Goal: Information Seeking & Learning: Learn about a topic

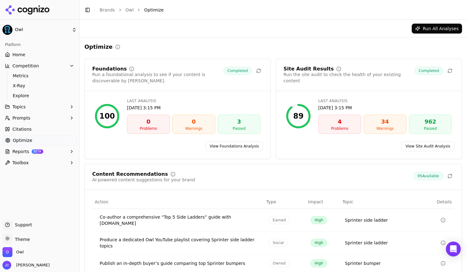
click at [23, 56] on span "Home" at bounding box center [18, 55] width 13 height 6
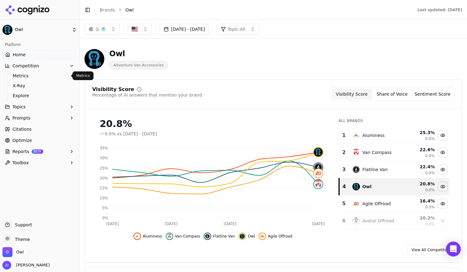
click at [24, 73] on span "Metrics" at bounding box center [40, 76] width 54 height 6
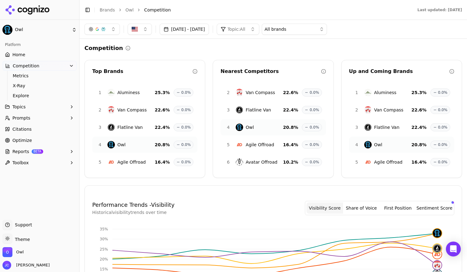
click at [22, 86] on span "X-Ray" at bounding box center [40, 86] width 54 height 6
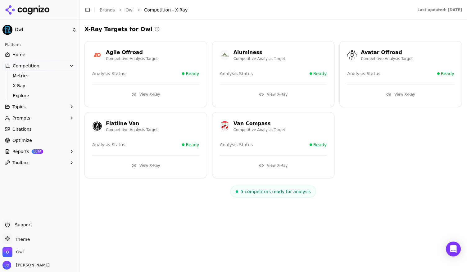
click at [35, 108] on button "Topics" at bounding box center [39, 107] width 74 height 10
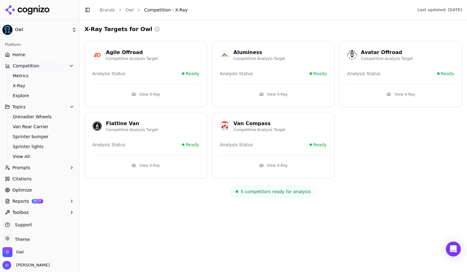
click at [23, 155] on span "View All" at bounding box center [40, 156] width 54 height 6
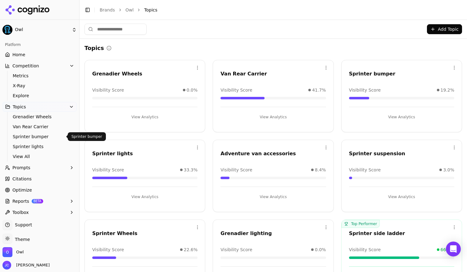
scroll to position [103, 0]
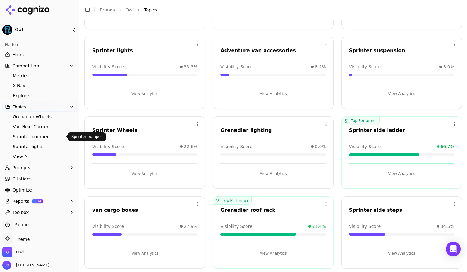
click at [410, 173] on button "View Analytics" at bounding box center [401, 173] width 105 height 10
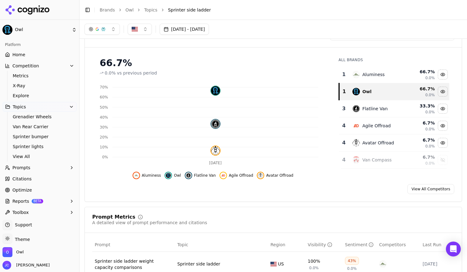
scroll to position [41, 0]
click at [30, 187] on link "Optimize" at bounding box center [39, 190] width 74 height 10
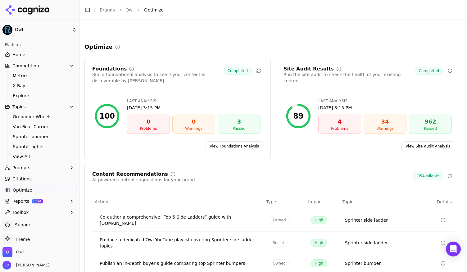
scroll to position [64, 0]
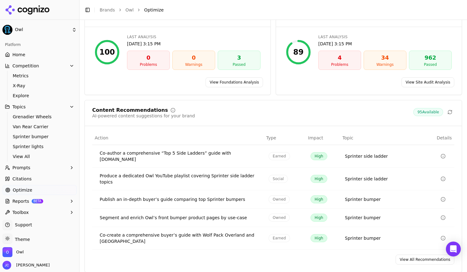
click at [31, 192] on link "Optimize" at bounding box center [39, 190] width 74 height 10
click at [419, 254] on link "View All Recommendations" at bounding box center [424, 259] width 59 height 10
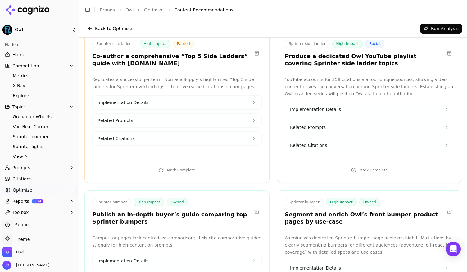
scroll to position [17, 0]
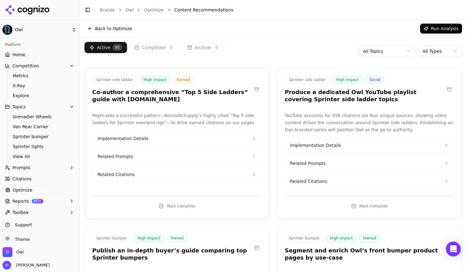
click at [398, 50] on html "Owl Platform Home Competition Metrics X-Ray Explore Topics Grenadier Wheels Van…" at bounding box center [233, 136] width 467 height 272
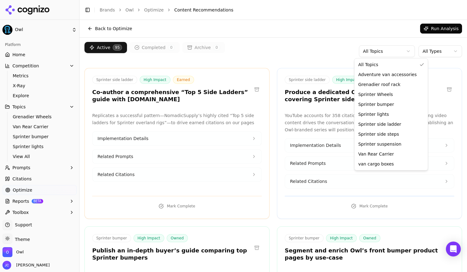
click at [398, 50] on html "Owl Platform Home Competition Metrics X-Ray Explore Topics Grenadier Wheels Van…" at bounding box center [233, 136] width 467 height 272
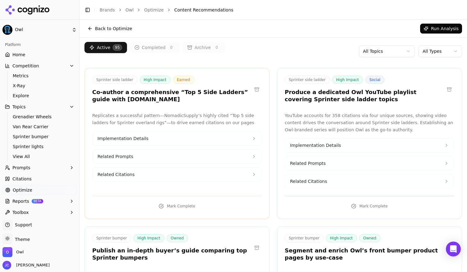
click at [436, 51] on html "Owl Platform Home Competition Metrics X-Ray Explore Topics Grenadier Wheels Van…" at bounding box center [233, 136] width 467 height 272
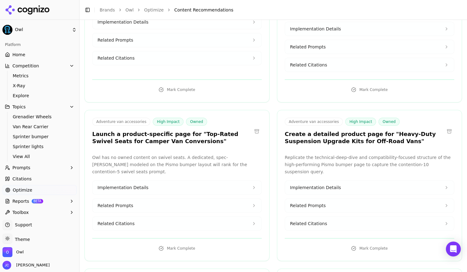
scroll to position [134, 0]
click at [330, 132] on h3 "Create a detailed product page for "Heavy-Duty Suspension Upgrade Kits for Off-…" at bounding box center [364, 137] width 159 height 14
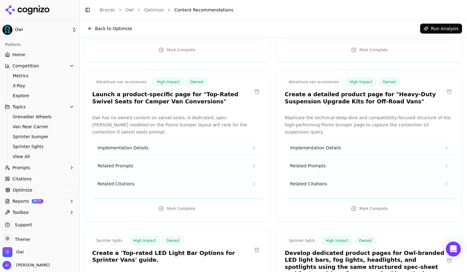
scroll to position [173, 0]
click at [350, 96] on h3 "Create a detailed product page for "Heavy-Duty Suspension Upgrade Kits for Off-…" at bounding box center [364, 98] width 159 height 14
click at [426, 144] on button "Implementation Details" at bounding box center [369, 148] width 169 height 14
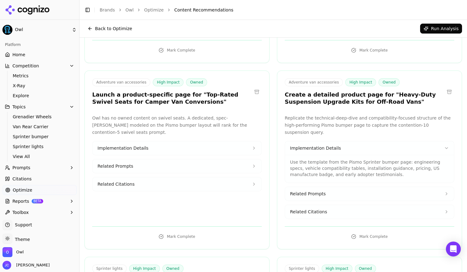
click at [377, 189] on button "Related Prompts" at bounding box center [369, 194] width 169 height 14
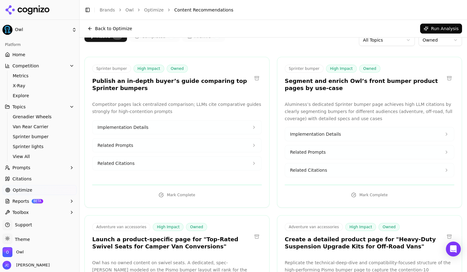
scroll to position [0, 0]
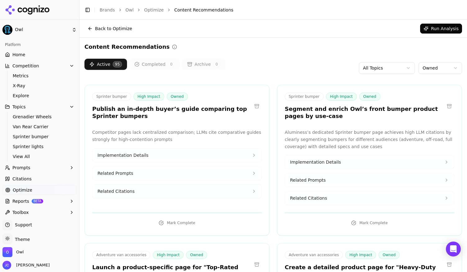
click at [397, 69] on html "Owl Platform Home Competition Metrics X-Ray Explore Topics Grenadier Wheels Van…" at bounding box center [233, 136] width 467 height 272
click at [430, 69] on html "Owl Platform Home Competition Metrics X-Ray Explore Topics Grenadier Wheels Van…" at bounding box center [233, 136] width 467 height 272
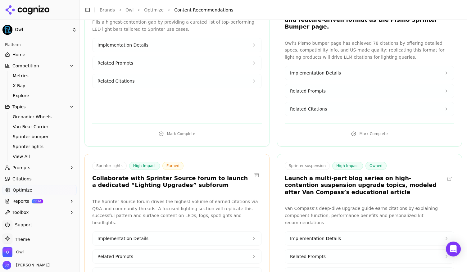
scroll to position [793, 0]
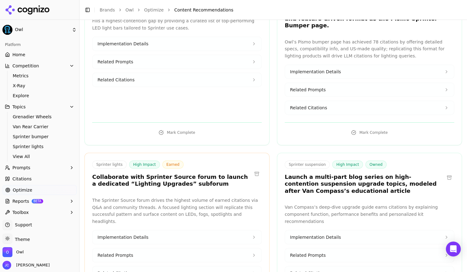
click at [253, 235] on icon at bounding box center [253, 237] width 5 height 5
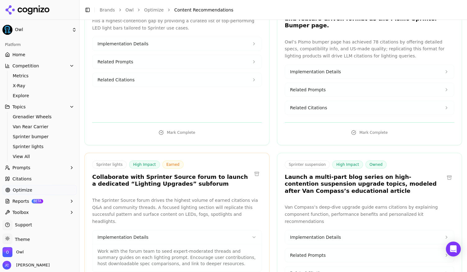
click at [253, 235] on icon at bounding box center [253, 237] width 5 height 5
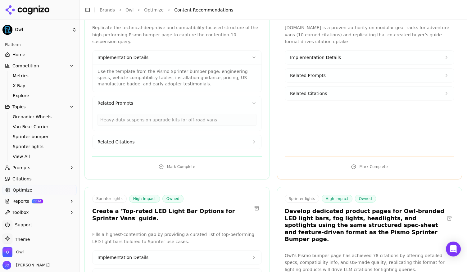
scroll to position [612, 0]
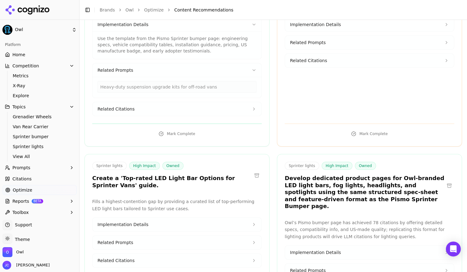
click at [168, 175] on h3 "Create a 'Top-rated LED Light Bar Options for Sprinter Vans' guide." at bounding box center [171, 182] width 159 height 14
click at [247, 253] on button "Related Citations" at bounding box center [176, 260] width 169 height 14
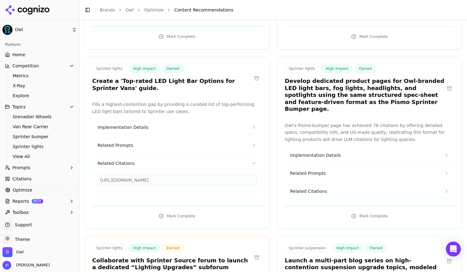
scroll to position [711, 0]
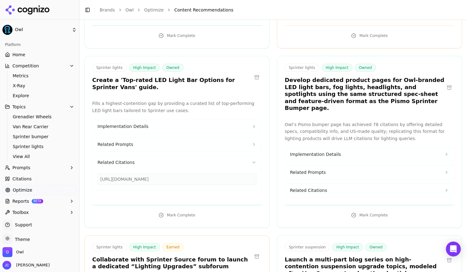
click at [177, 77] on h3 "Create a 'Top-rated LED Light Bar Options for Sprinter Vans' guide." at bounding box center [171, 84] width 159 height 14
click at [212, 119] on button "Implementation Details" at bounding box center [176, 126] width 169 height 14
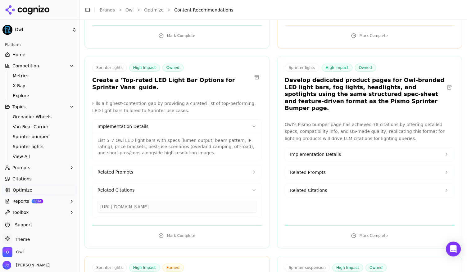
click at [156, 165] on button "Related Prompts" at bounding box center [176, 172] width 169 height 14
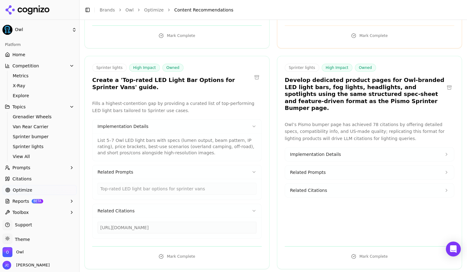
drag, startPoint x: 181, startPoint y: 206, endPoint x: 99, endPoint y: 207, distance: 81.9
click at [99, 222] on div "[URL][DOMAIN_NAME]" at bounding box center [176, 228] width 159 height 12
copy div "[URL][DOMAIN_NAME]"
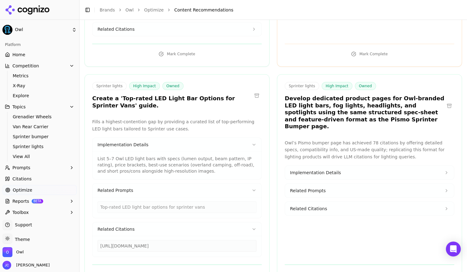
scroll to position [693, 0]
